Goal: Task Accomplishment & Management: Manage account settings

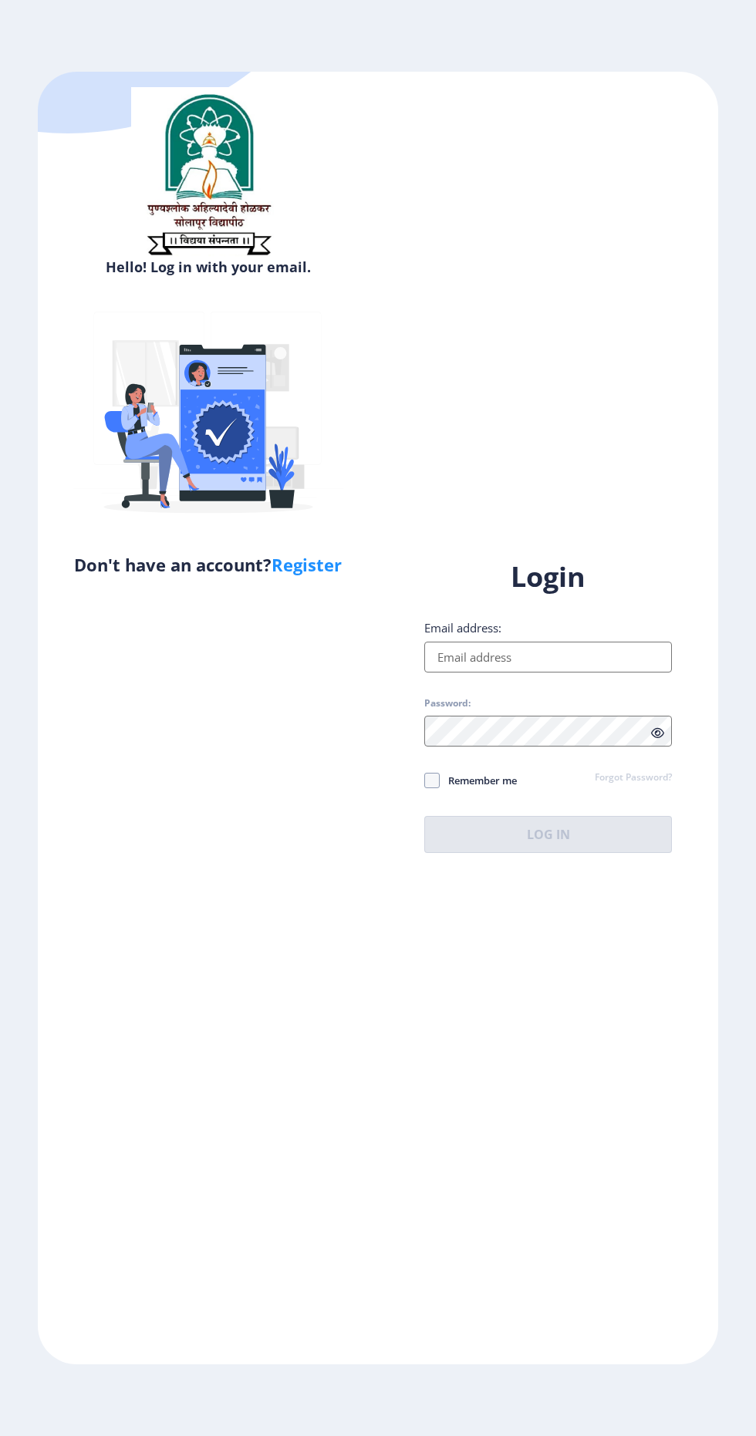
click at [467, 673] on input "Email address:" at bounding box center [548, 657] width 248 height 31
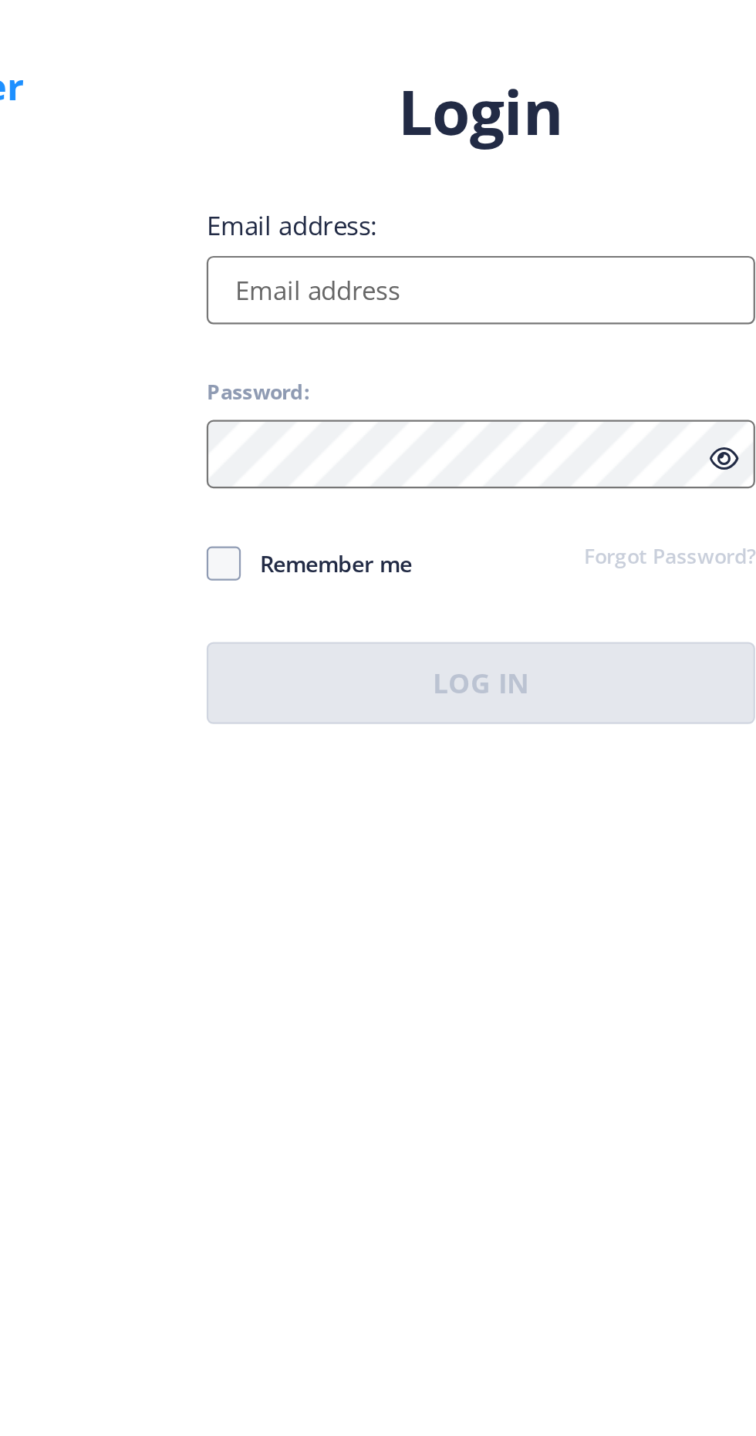
type input "[EMAIL_ADDRESS][DOMAIN_NAME]"
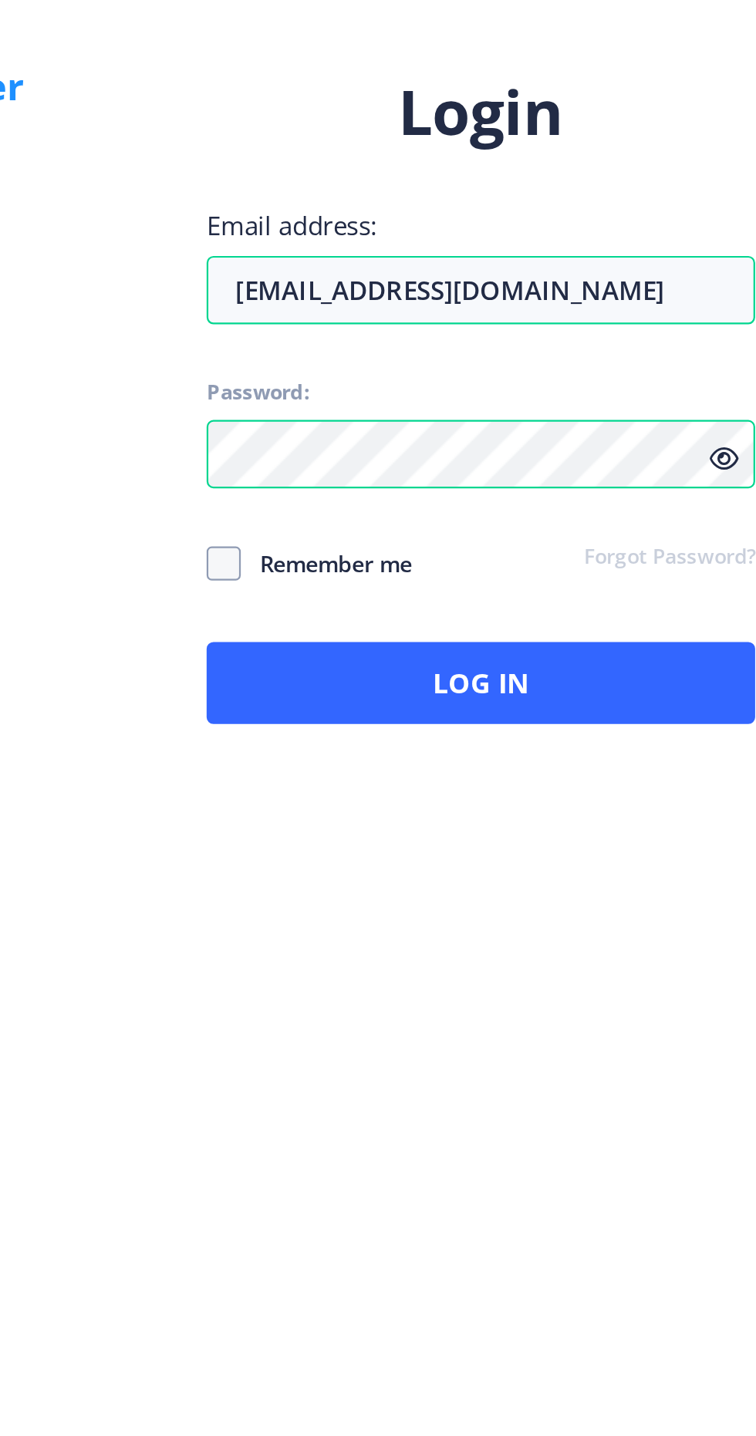
click at [657, 739] on icon at bounding box center [657, 733] width 13 height 12
click at [653, 739] on icon at bounding box center [657, 733] width 13 height 12
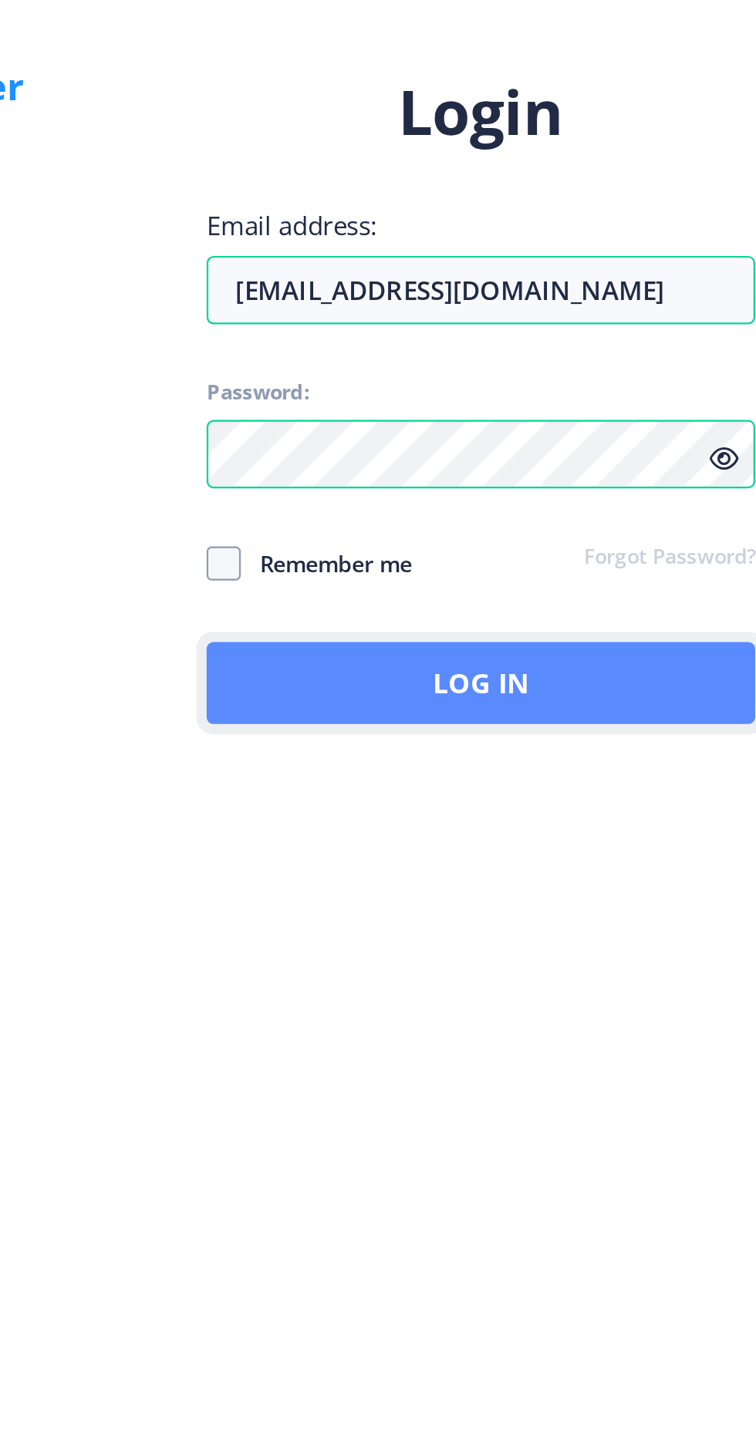
click at [538, 853] on button "Log In" at bounding box center [548, 834] width 248 height 37
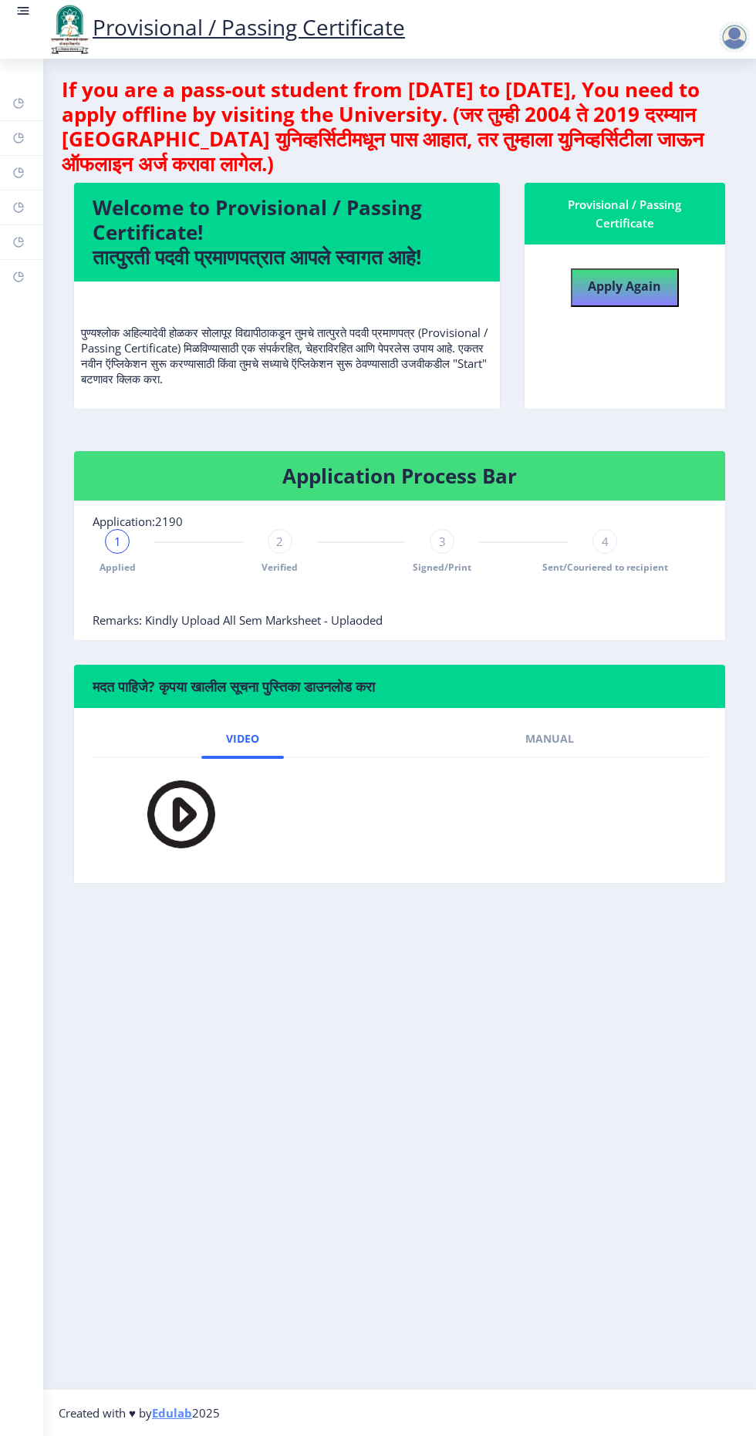
click at [29, 28] on link at bounding box center [22, 29] width 15 height 52
